Goal: Task Accomplishment & Management: Complete application form

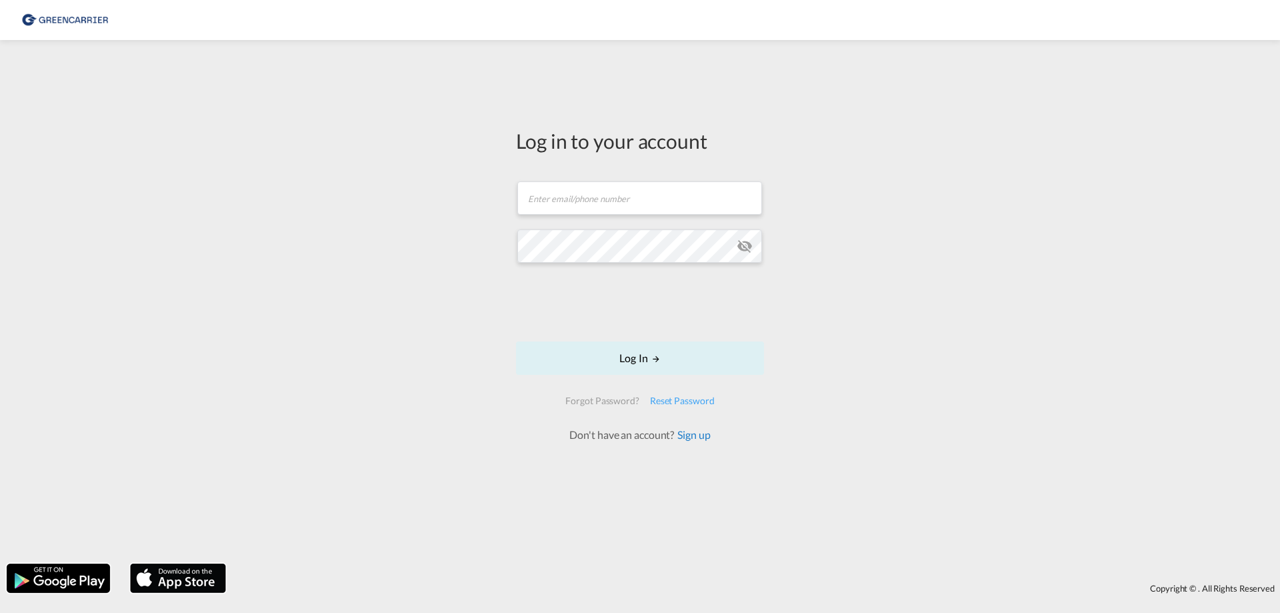
click at [688, 434] on link "Sign up" at bounding box center [692, 434] width 36 height 13
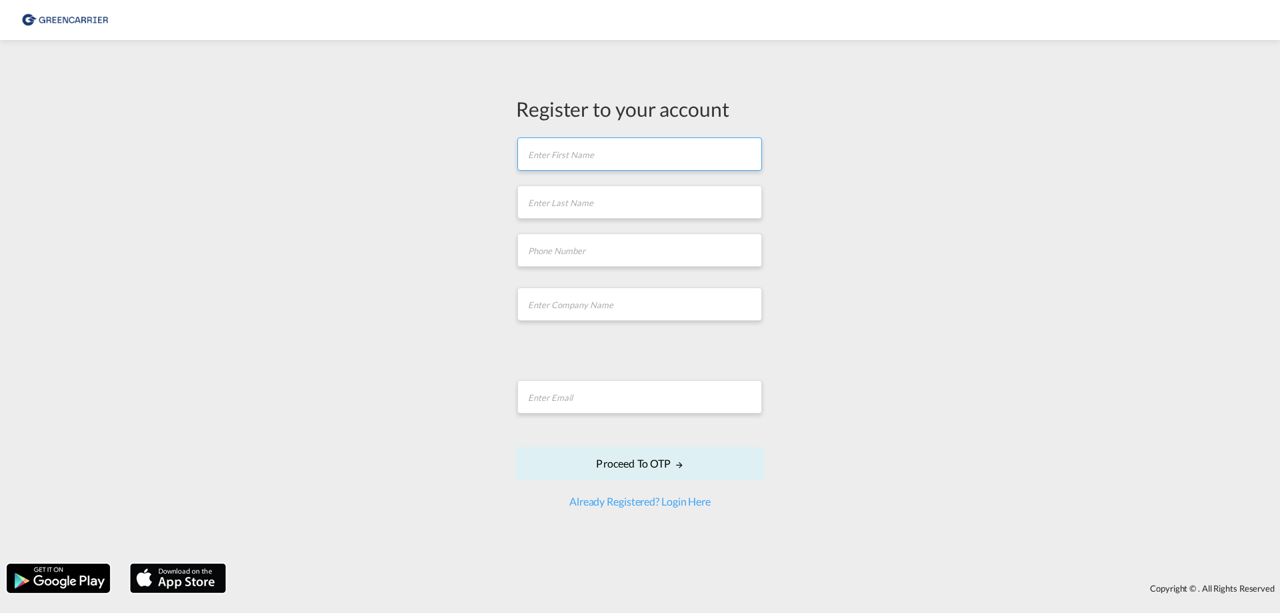
click at [605, 151] on input "text" at bounding box center [639, 153] width 245 height 33
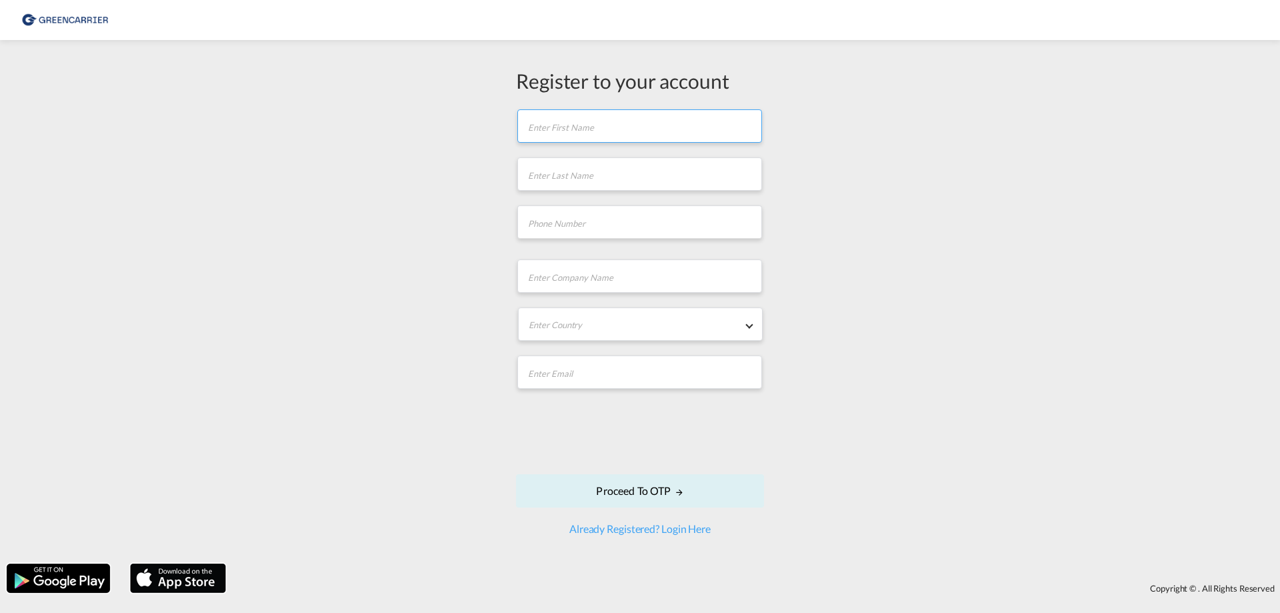
click at [629, 125] on input "text" at bounding box center [639, 125] width 245 height 33
type input "Jan"
type input "[PERSON_NAME]"
type input "04041364402"
type input "TCI International Logistics GmbH"
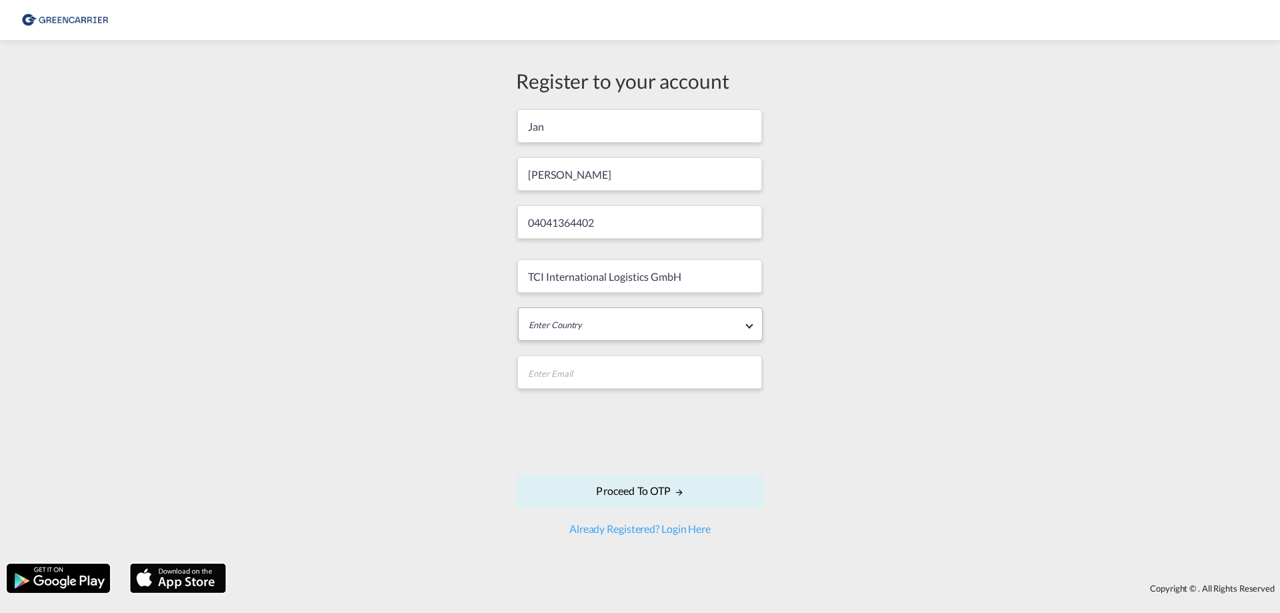
click at [619, 327] on md-select "Enter Country [GEOGRAPHIC_DATA] [GEOGRAPHIC_DATA] [GEOGRAPHIC_DATA] [US_STATE] …" at bounding box center [640, 323] width 245 height 33
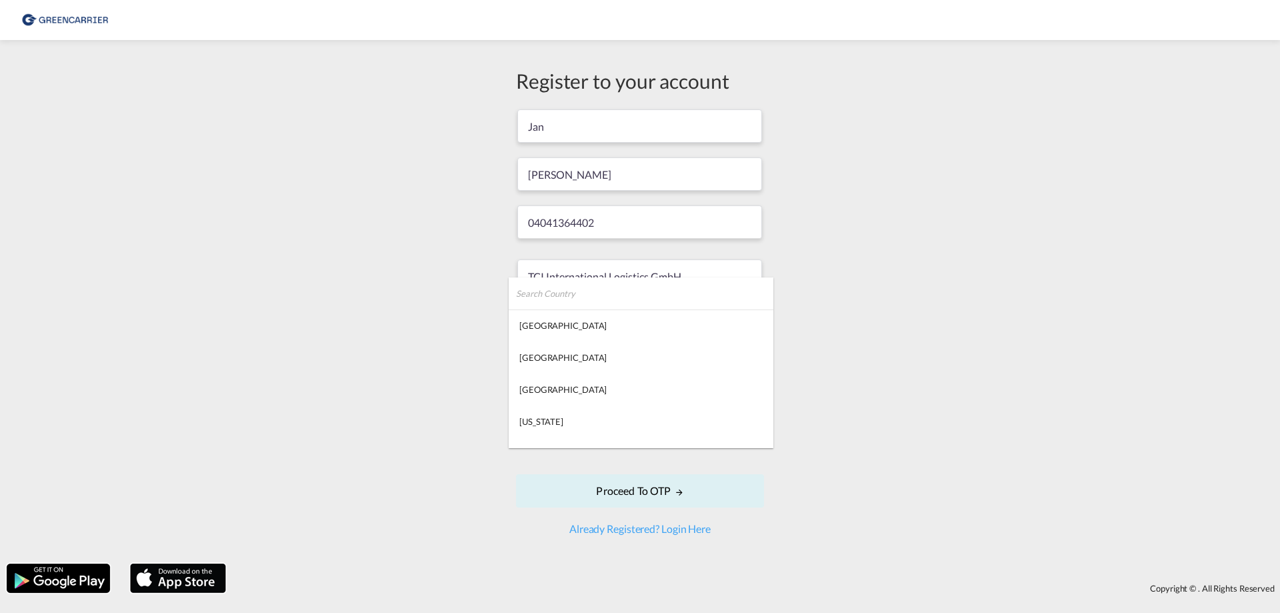
click at [616, 297] on input "search" at bounding box center [644, 293] width 257 height 32
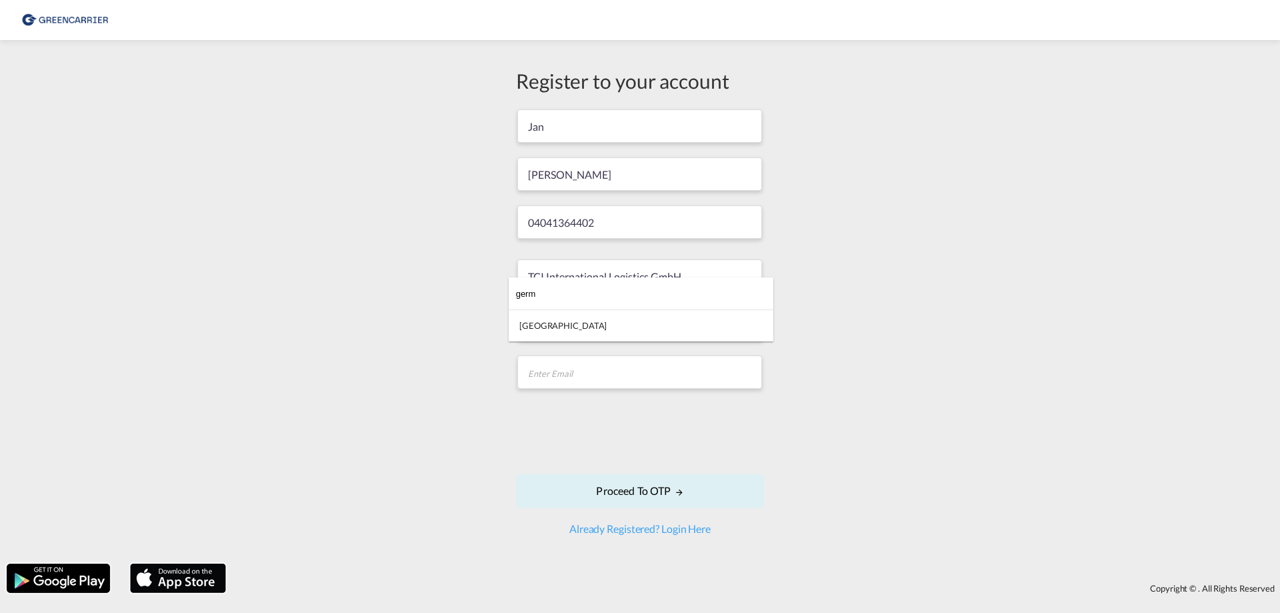
type input "germ"
click at [578, 335] on md-option "[GEOGRAPHIC_DATA]" at bounding box center [641, 325] width 265 height 32
click at [614, 378] on input "email" at bounding box center [639, 371] width 245 height 33
click at [643, 370] on input "email" at bounding box center [639, 371] width 245 height 33
type input "[PERSON_NAME][EMAIL_ADDRESS][DOMAIN_NAME]"
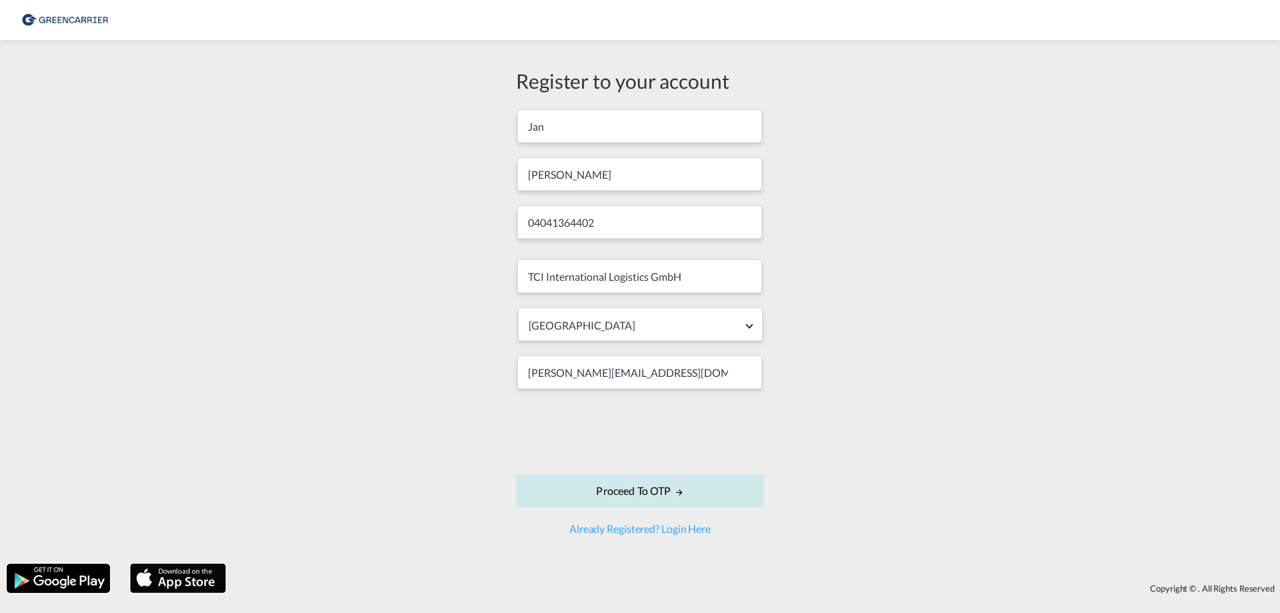
click at [628, 493] on button "Proceed to OTP" at bounding box center [640, 490] width 248 height 33
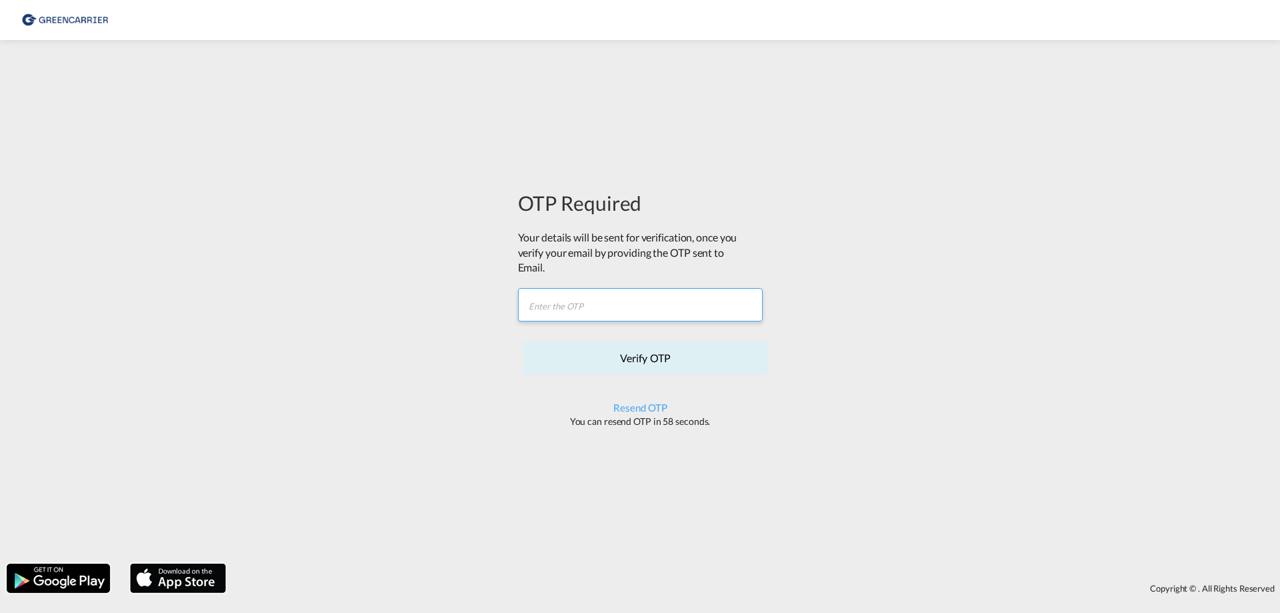
click at [618, 304] on input "text" at bounding box center [640, 304] width 245 height 33
click at [549, 301] on input "text" at bounding box center [640, 304] width 245 height 33
paste input "NBF0II"
type input "NBF0II"
click at [631, 361] on button "Verify OTP" at bounding box center [645, 357] width 245 height 33
